Goal: Find specific page/section: Find specific page/section

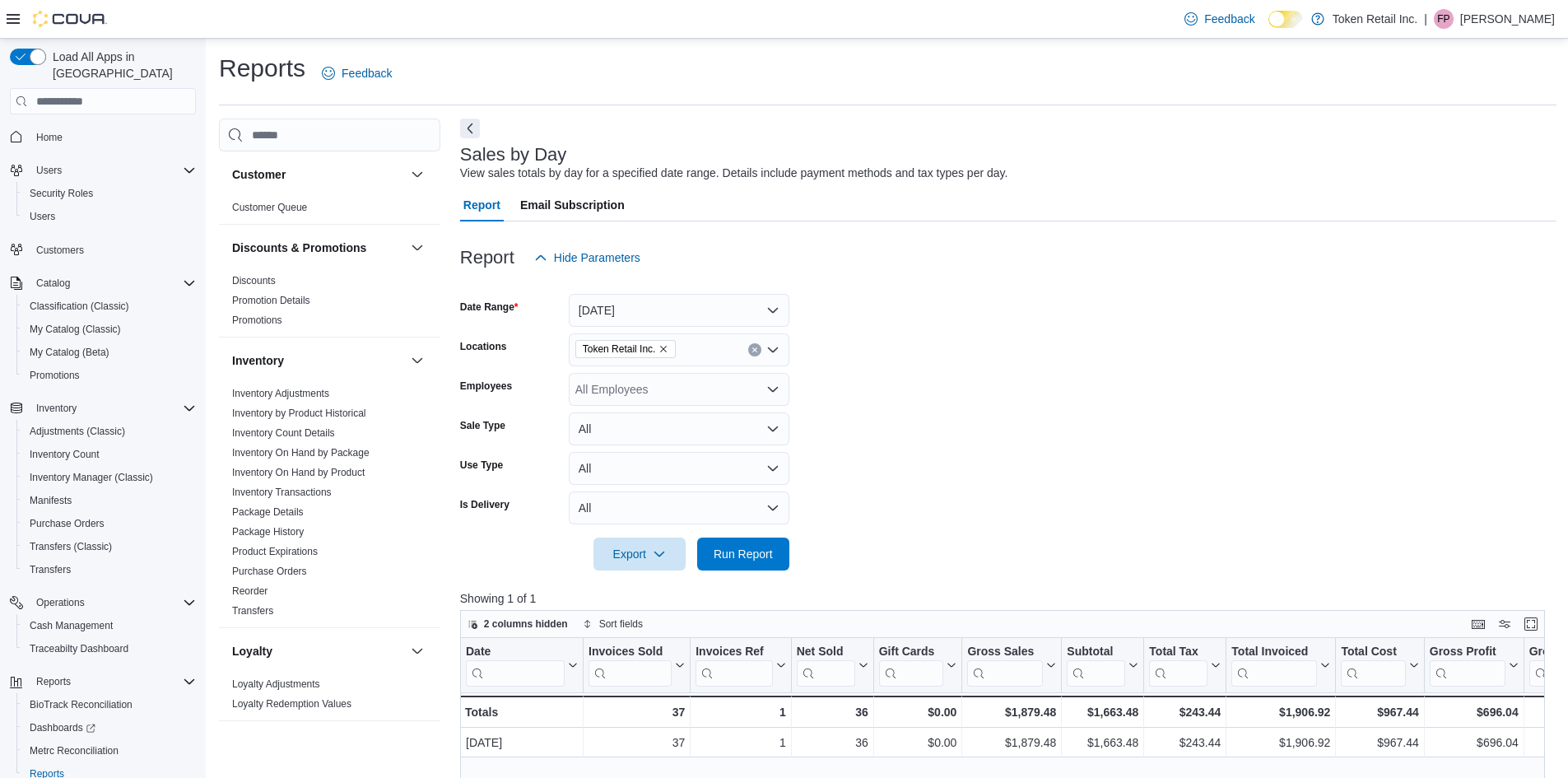
click at [718, 182] on div "View sales totals by day for a specified date range. Details include payment me…" at bounding box center [734, 173] width 548 height 17
click at [117, 132] on div "Home" at bounding box center [102, 136] width 186 height 30
click at [118, 126] on span "Home" at bounding box center [112, 136] width 167 height 21
